Goal: Task Accomplishment & Management: Use online tool/utility

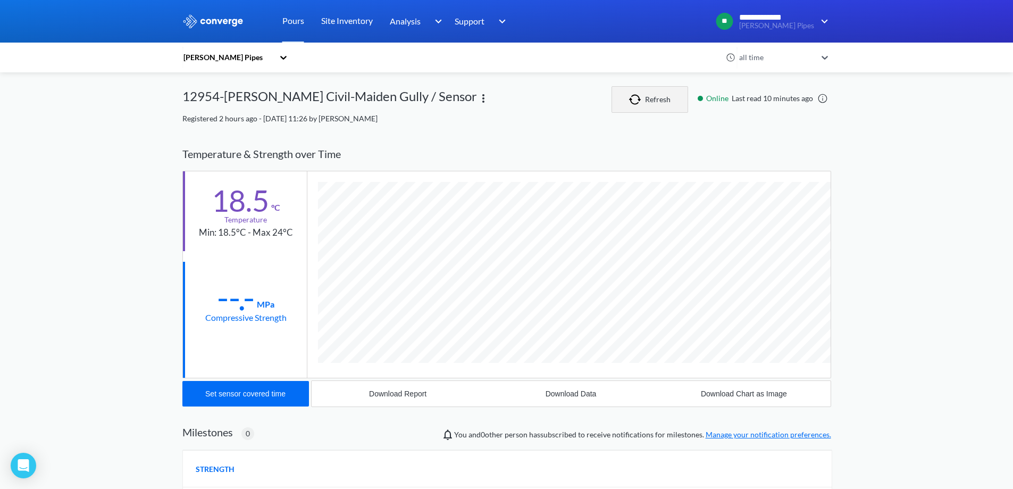
scroll to position [566, 649]
click at [642, 97] on img "button" at bounding box center [637, 99] width 16 height 11
click at [254, 392] on div "Set sensor covered time" at bounding box center [245, 393] width 80 height 9
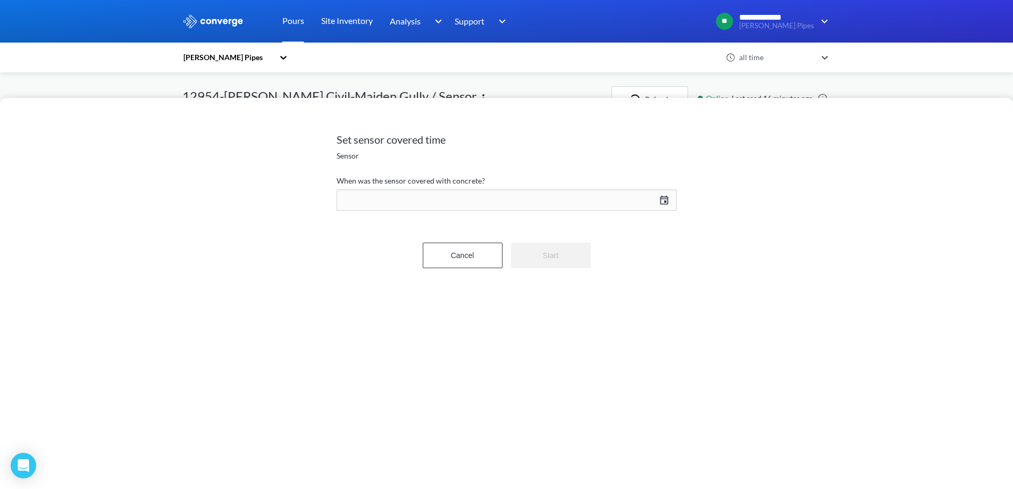
click at [364, 199] on div "[DATE] Press the down arrow key to interact with the calendar and select a date…" at bounding box center [507, 200] width 340 height 26
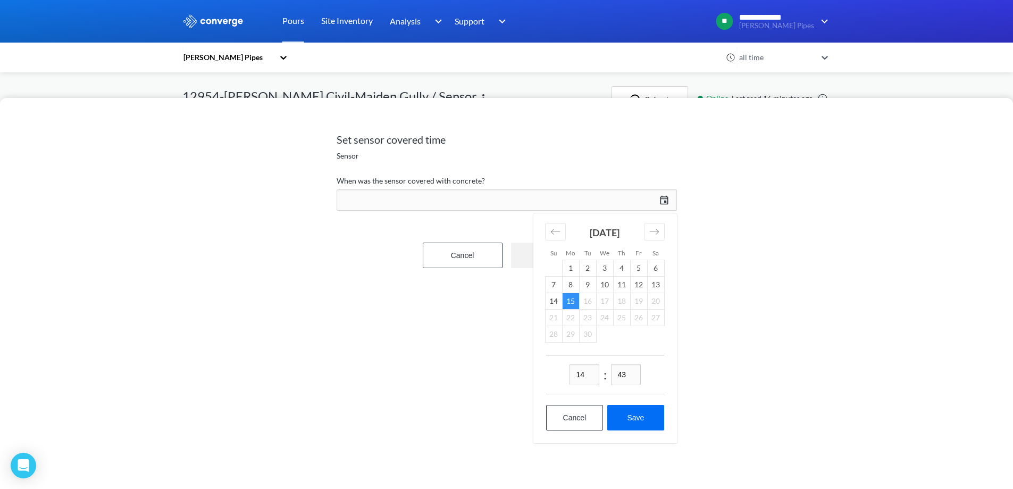
click at [587, 378] on input "14" at bounding box center [585, 374] width 30 height 21
type input "13"
click at [631, 377] on input "43" at bounding box center [626, 374] width 30 height 21
type input "27"
click at [637, 413] on button "Save" at bounding box center [635, 418] width 56 height 26
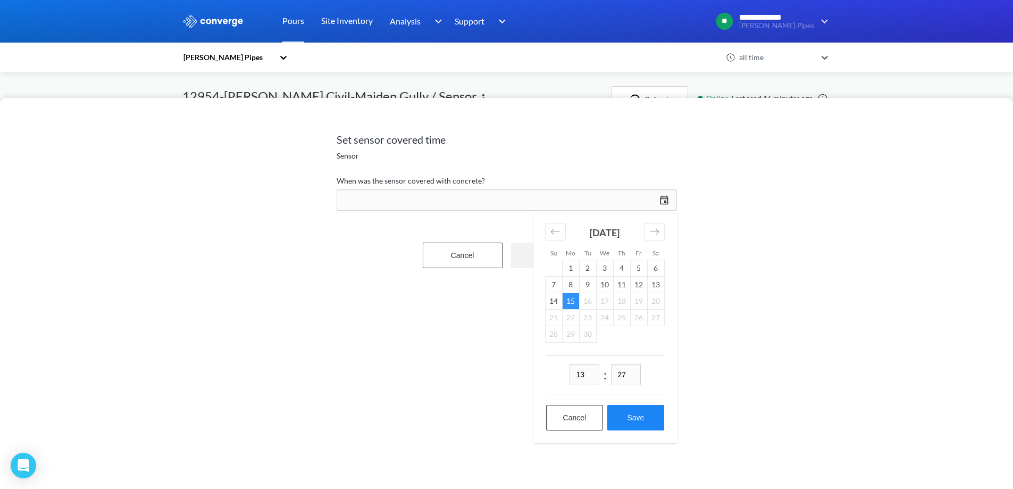
type input "13:27[DATE]"
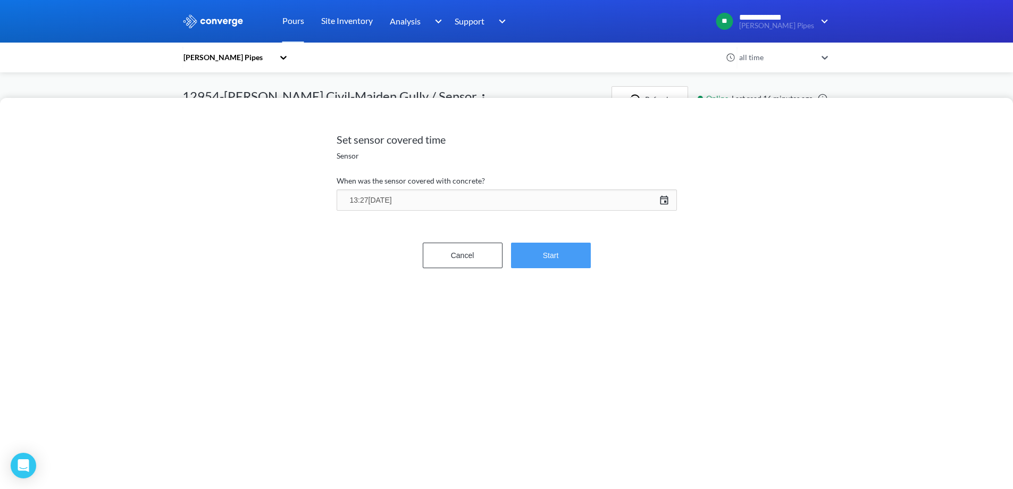
click at [549, 263] on button "Start" at bounding box center [551, 256] width 80 height 26
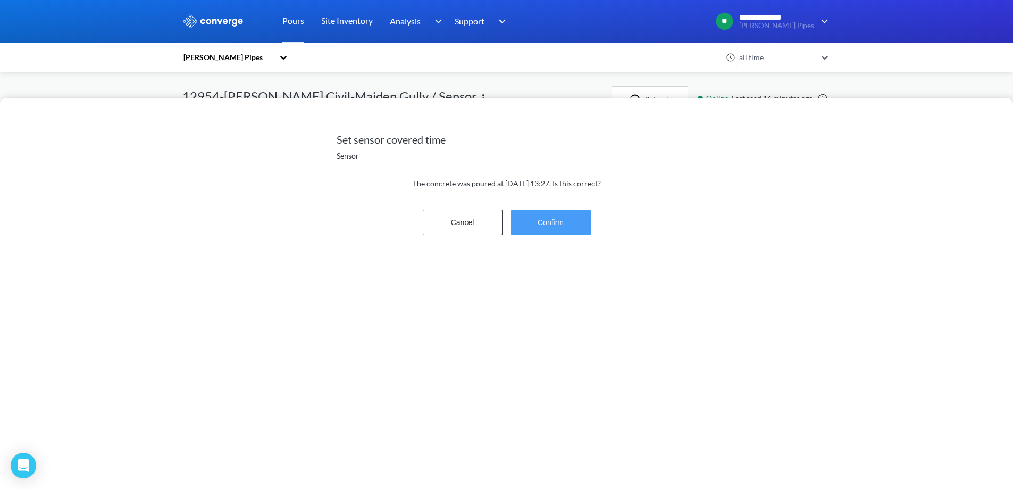
click at [543, 218] on button "Confirm" at bounding box center [551, 223] width 80 height 26
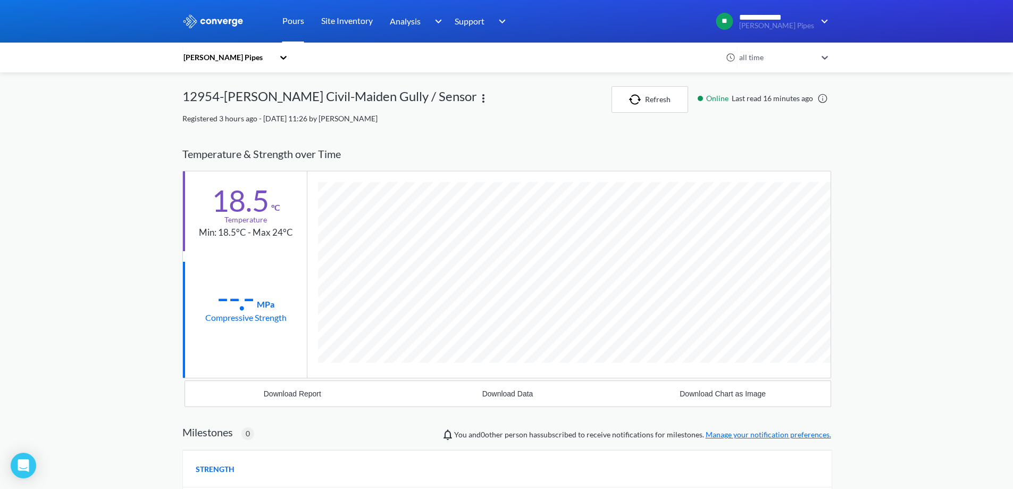
click at [283, 18] on link "Pours" at bounding box center [293, 21] width 22 height 43
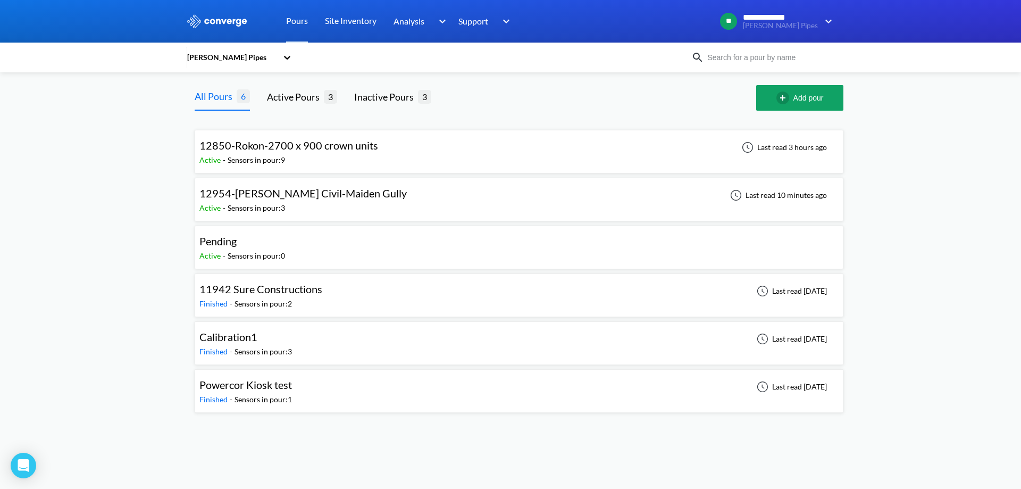
click at [396, 198] on div "12954-[PERSON_NAME] Civil-Maiden Gully Active - Sensors in pour: 3 Last read 10…" at bounding box center [518, 199] width 639 height 34
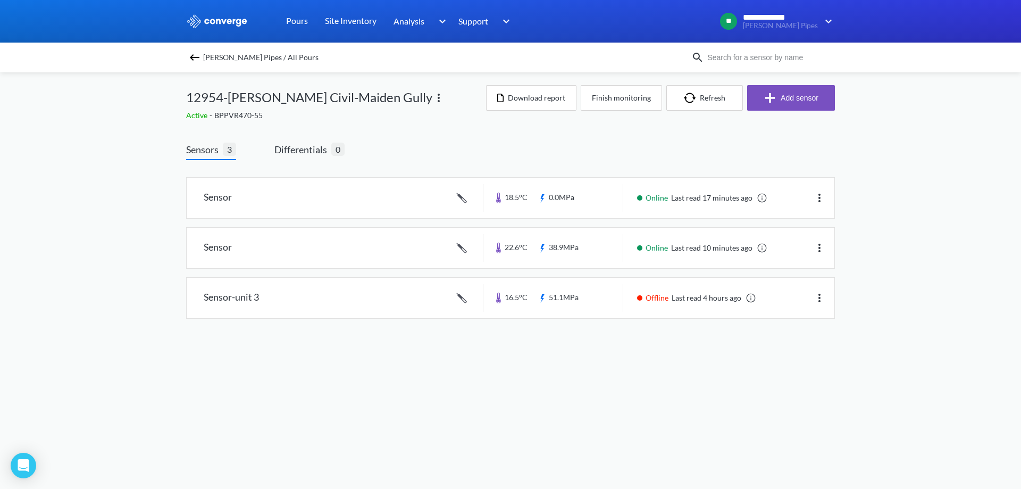
click at [198, 57] on img at bounding box center [194, 57] width 13 height 13
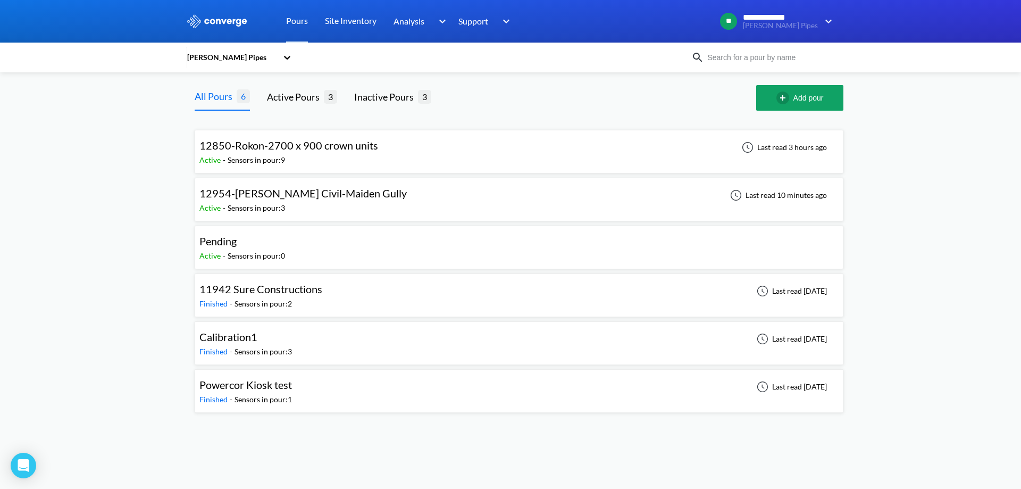
click at [229, 247] on span "Pending" at bounding box center [217, 241] width 37 height 13
